Goal: Task Accomplishment & Management: Use online tool/utility

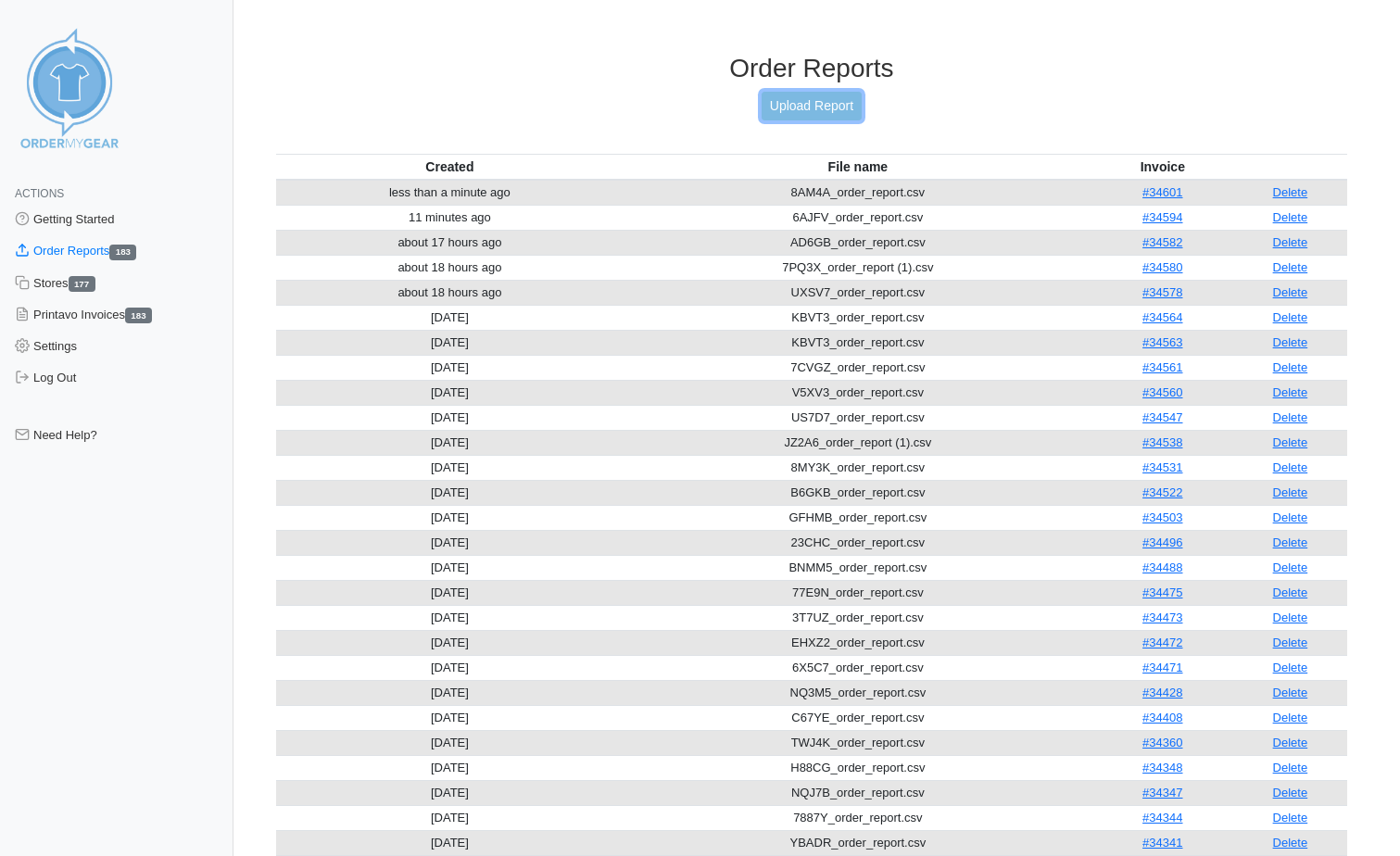
drag, startPoint x: 0, startPoint y: 0, endPoint x: 825, endPoint y: 92, distance: 830.1
click at [825, 92] on link "Upload Report" at bounding box center [811, 106] width 100 height 28
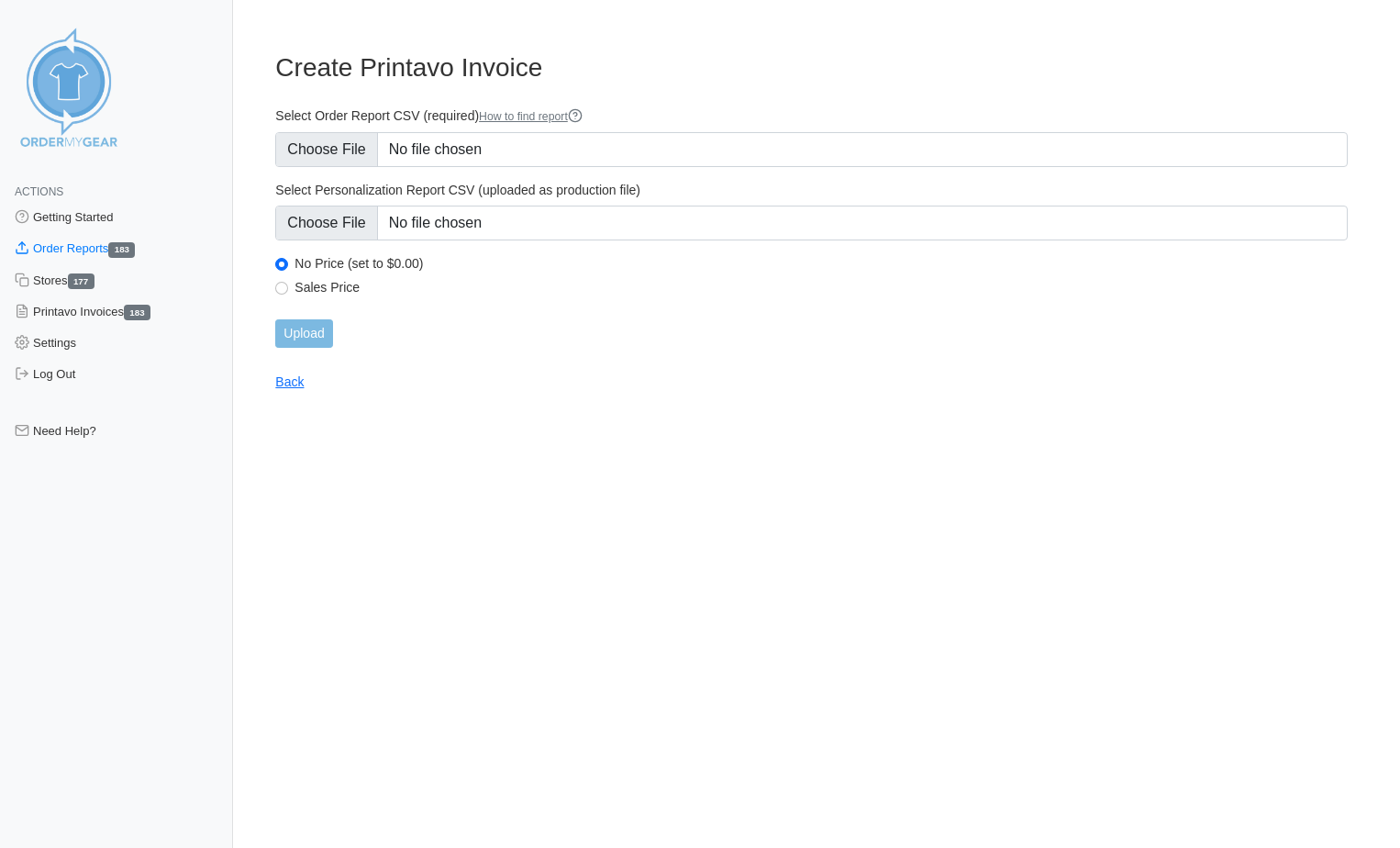
type input "C:\fakepath\MPAC4_order_report.csv"
click at [303, 343] on input "Upload" at bounding box center [303, 333] width 57 height 28
